Goal: Task Accomplishment & Management: Use online tool/utility

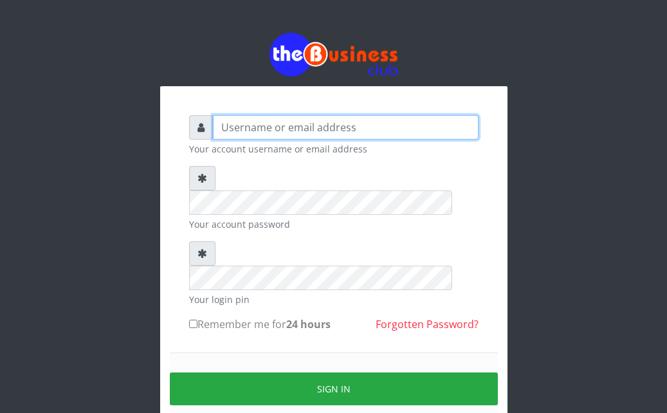
type input "Ahmed2222"
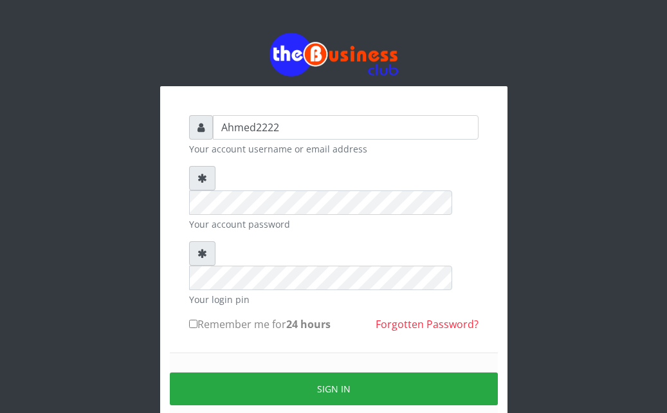
click at [196, 320] on input "Remember me for 24 hours" at bounding box center [193, 324] width 8 height 8
checkbox input "true"
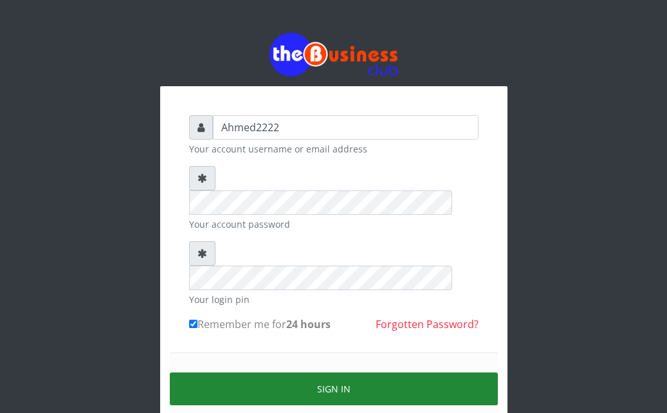
click at [211, 372] on button "Sign in" at bounding box center [334, 388] width 328 height 33
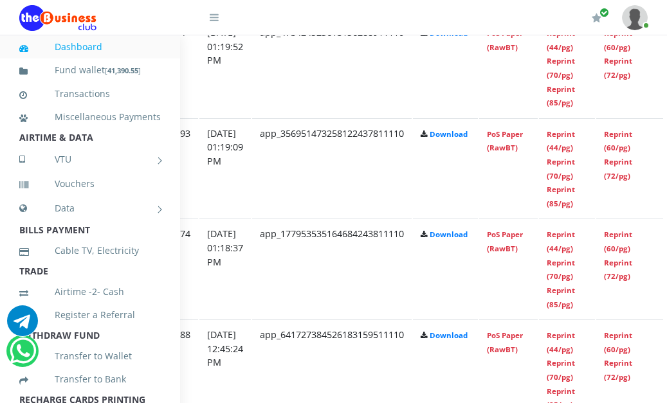
scroll to position [897, 289]
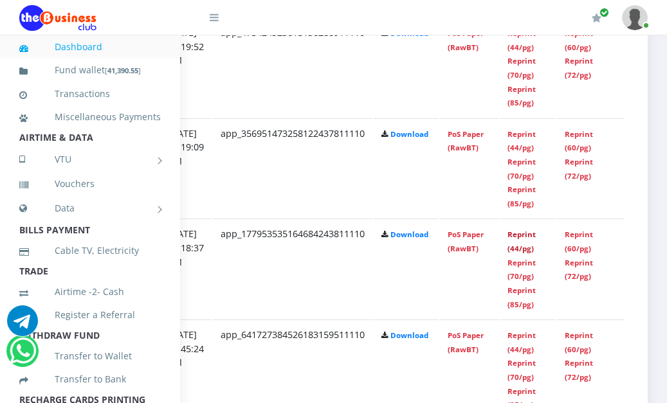
click at [531, 237] on link "Reprint (44/pg)" at bounding box center [522, 242] width 28 height 24
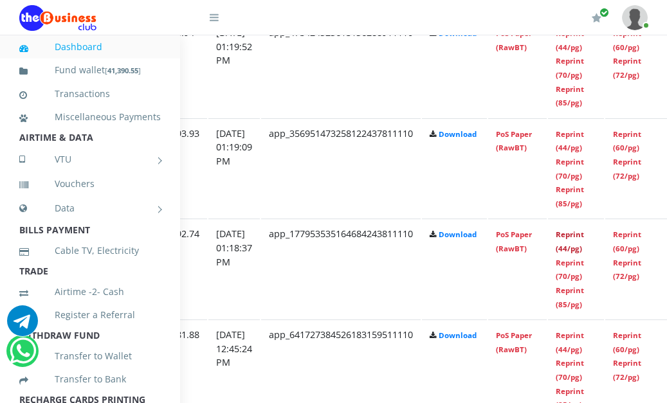
scroll to position [897, 229]
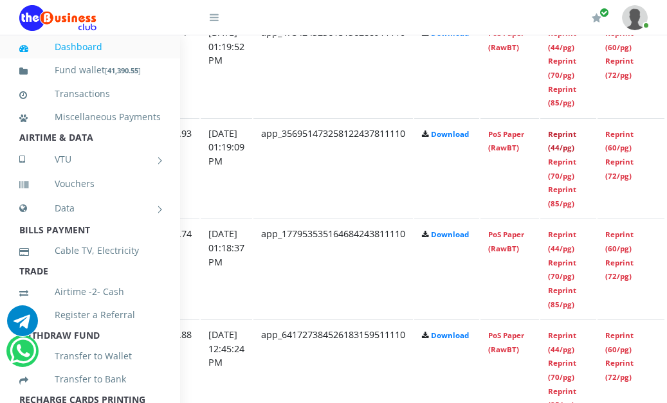
click at [576, 139] on link "Reprint (44/pg)" at bounding box center [562, 141] width 28 height 24
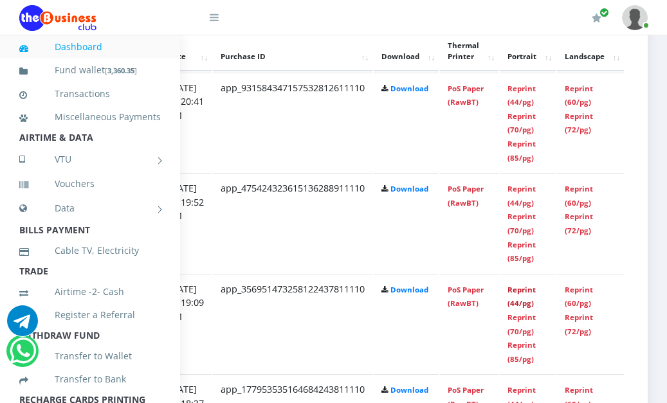
scroll to position [741, 289]
click at [529, 192] on link "Reprint (44/pg)" at bounding box center [522, 196] width 28 height 24
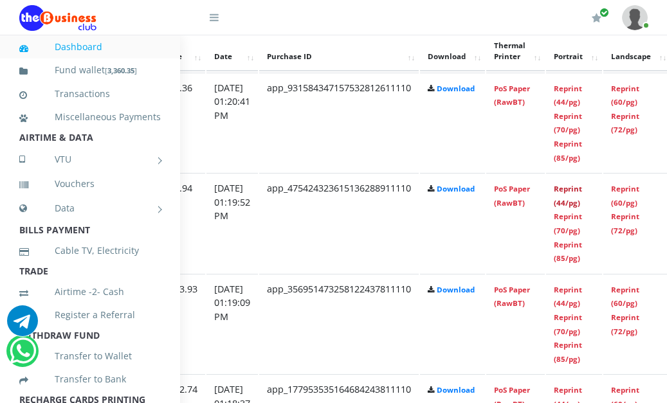
scroll to position [741, 228]
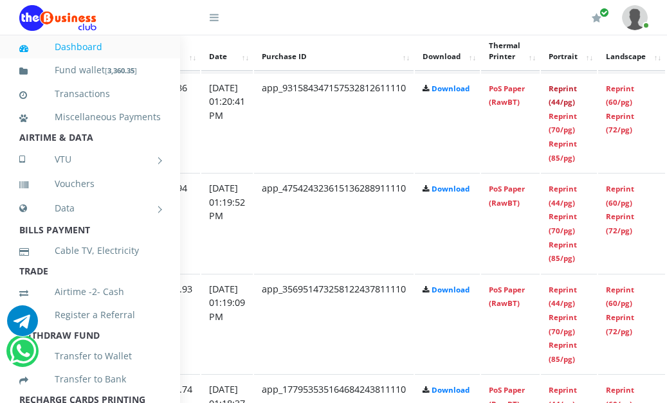
click at [577, 89] on link "Reprint (44/pg)" at bounding box center [563, 96] width 28 height 24
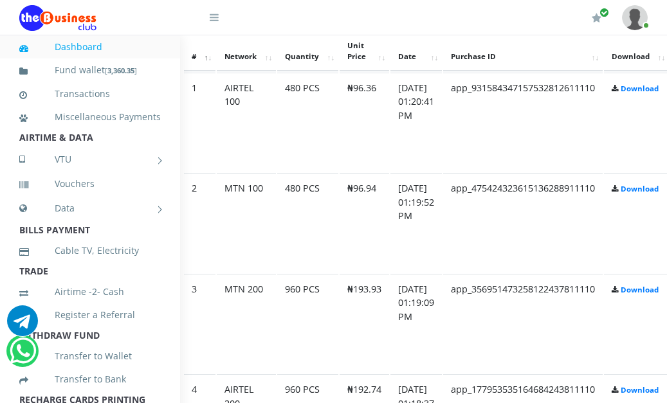
scroll to position [741, 0]
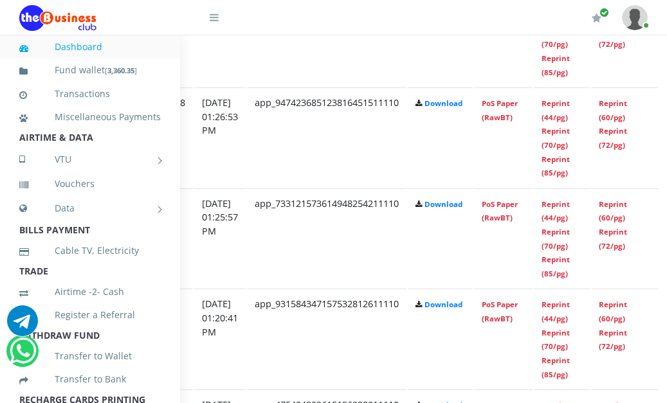
scroll to position [827, 289]
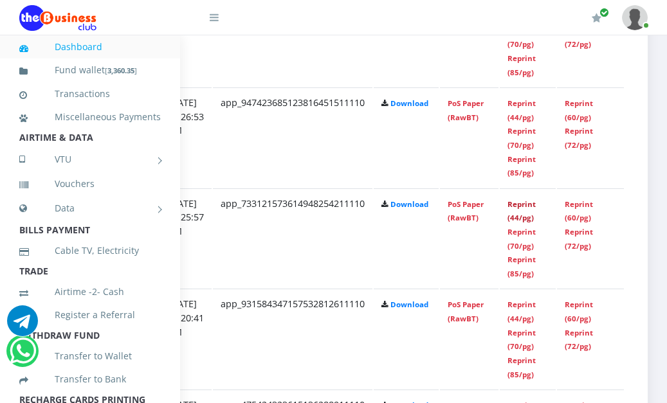
click at [513, 210] on link "Reprint (44/pg)" at bounding box center [522, 211] width 28 height 24
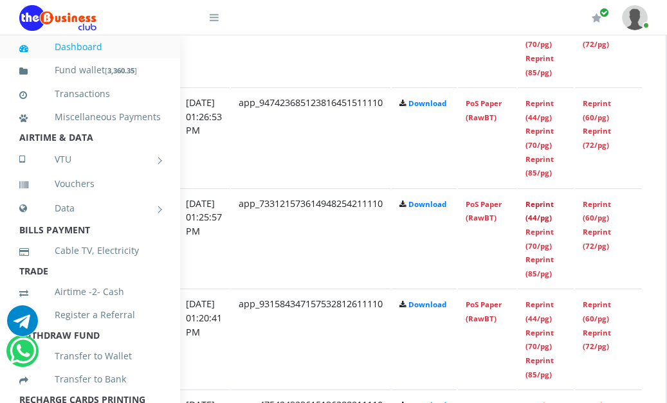
scroll to position [827, 264]
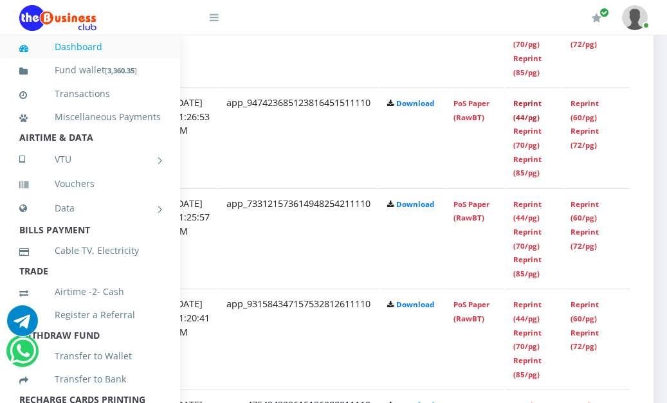
click at [542, 108] on link "Reprint (44/pg)" at bounding box center [527, 110] width 28 height 24
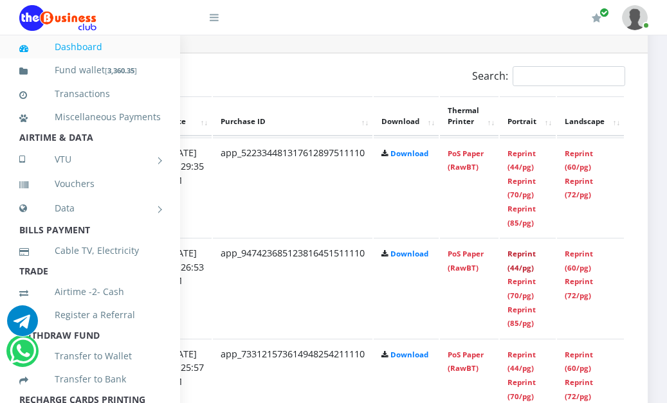
scroll to position [676, 273]
click at [536, 158] on link "Reprint (44/pg)" at bounding box center [522, 161] width 28 height 24
